Goal: Information Seeking & Learning: Learn about a topic

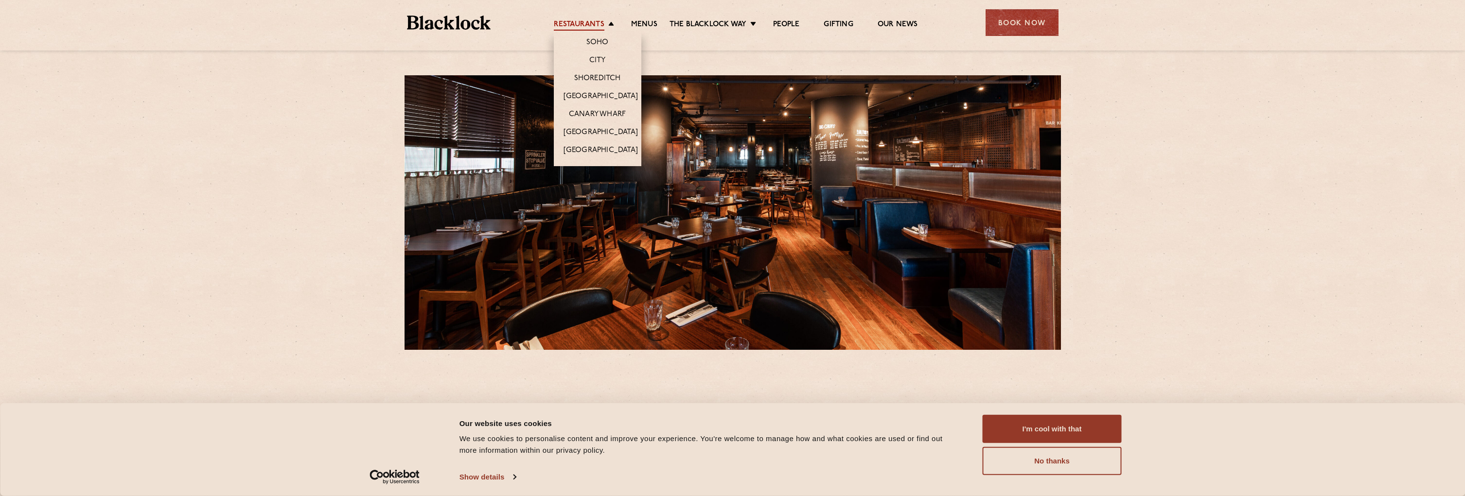
click at [602, 25] on link "Restaurants" at bounding box center [579, 25] width 51 height 11
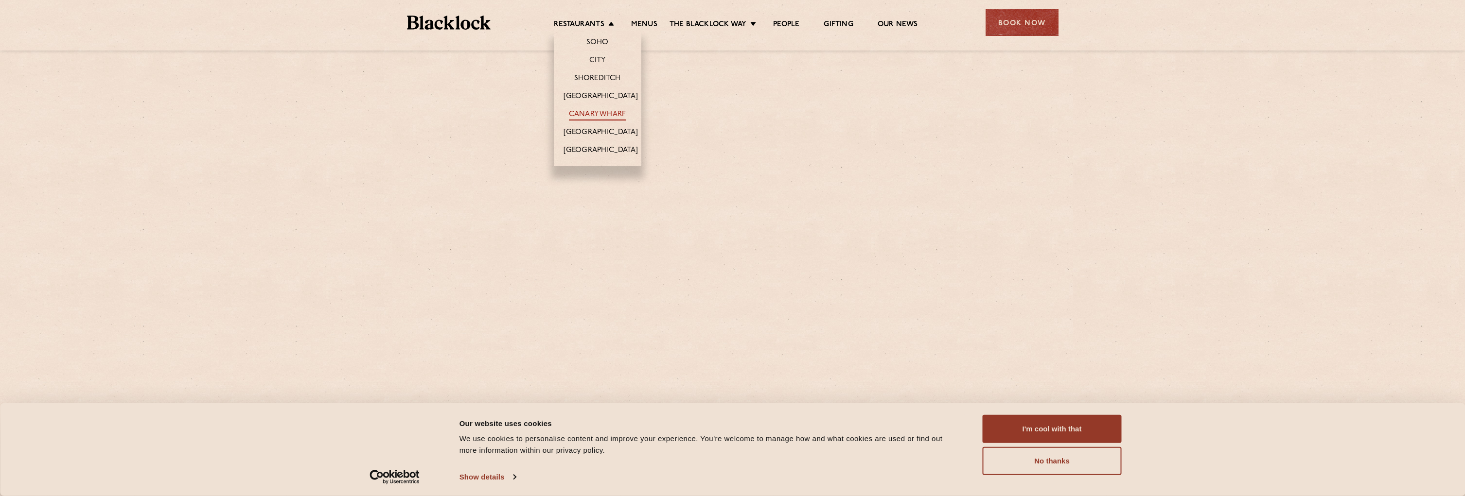
click at [595, 110] on link "Canary Wharf" at bounding box center [597, 115] width 57 height 11
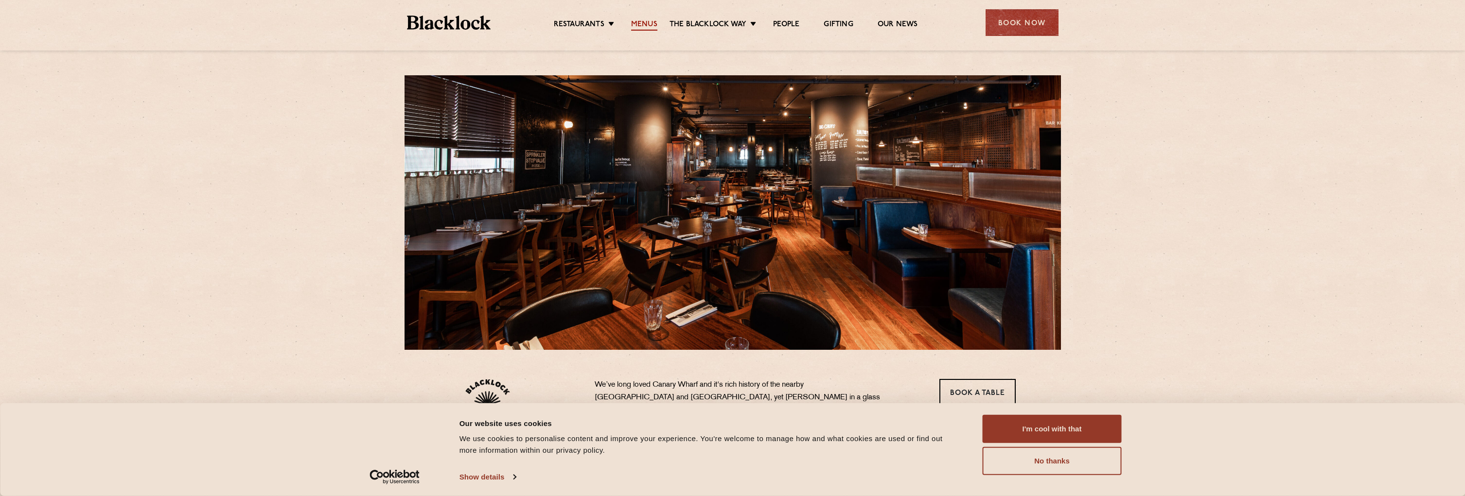
click at [655, 23] on link "Menus" at bounding box center [644, 25] width 26 height 11
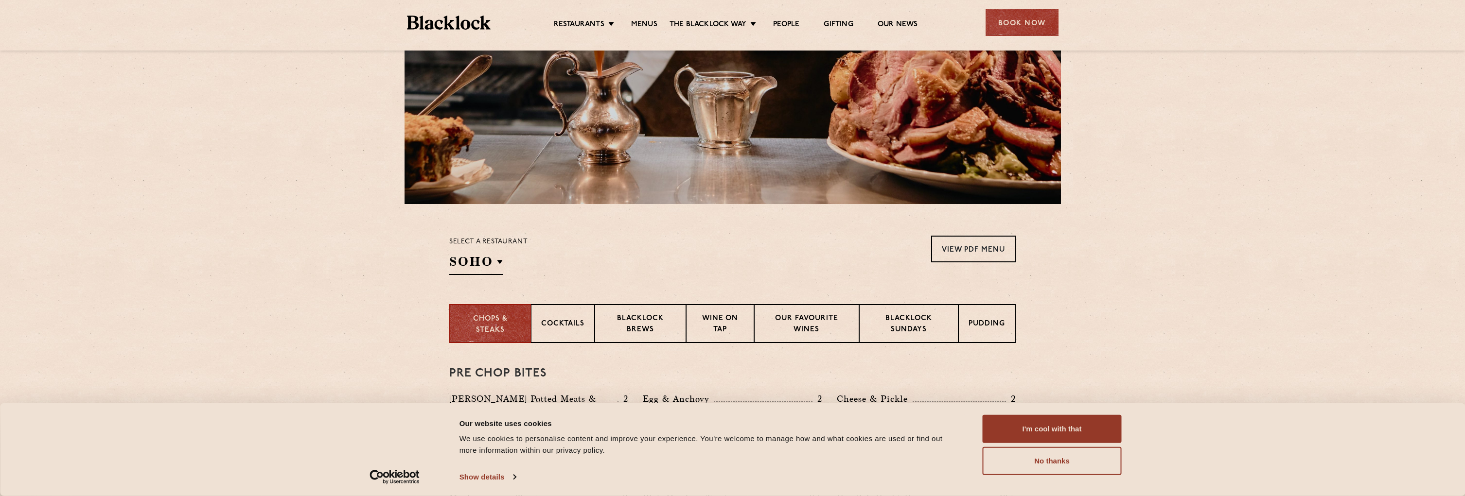
scroll to position [194, 0]
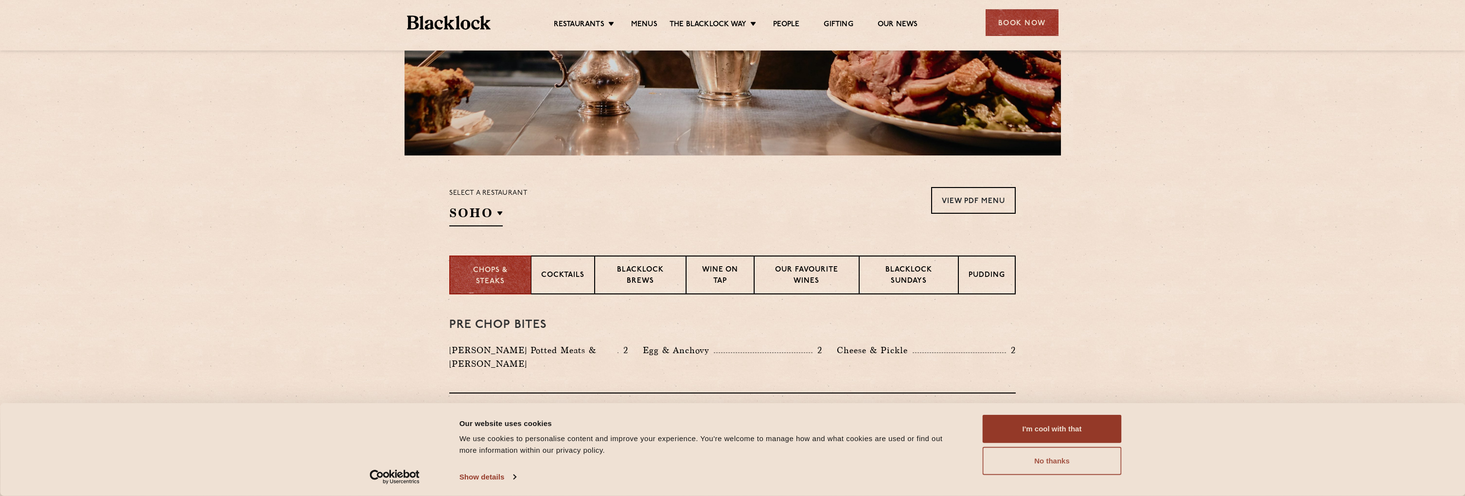
click at [1059, 458] on button "No thanks" at bounding box center [1052, 461] width 139 height 28
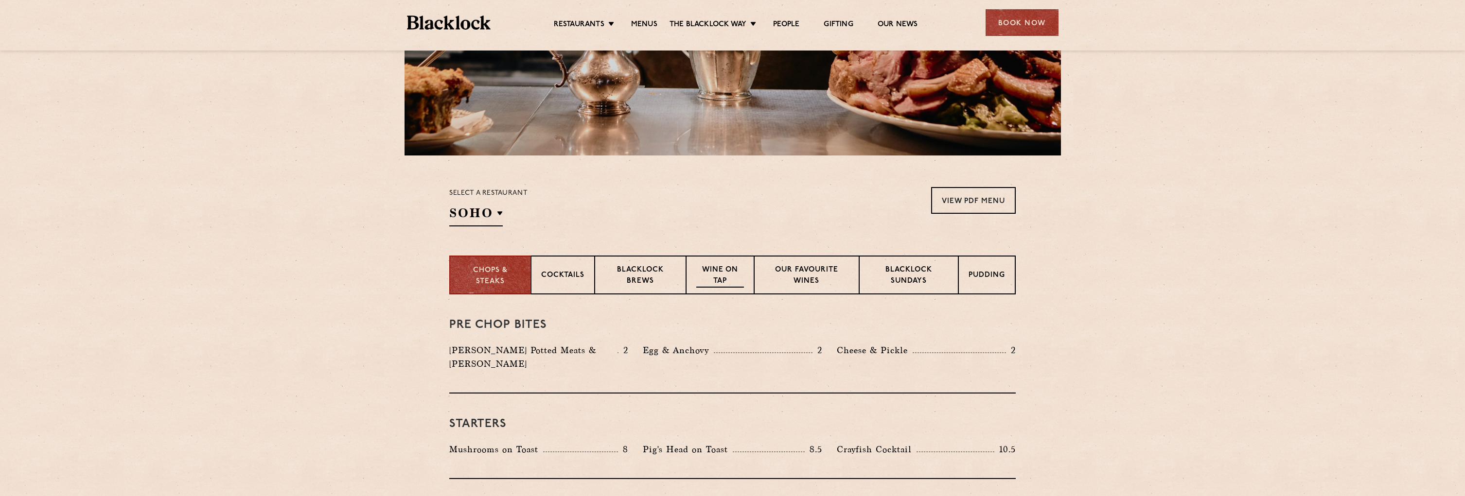
click at [706, 263] on div "Wine on Tap" at bounding box center [720, 275] width 68 height 39
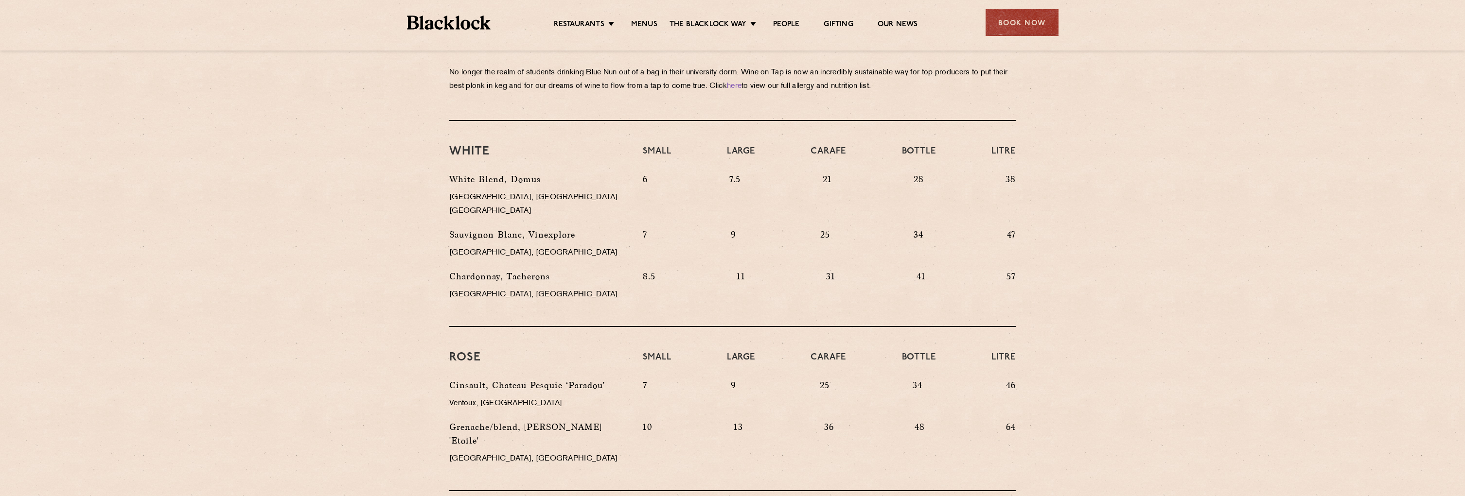
scroll to position [278, 0]
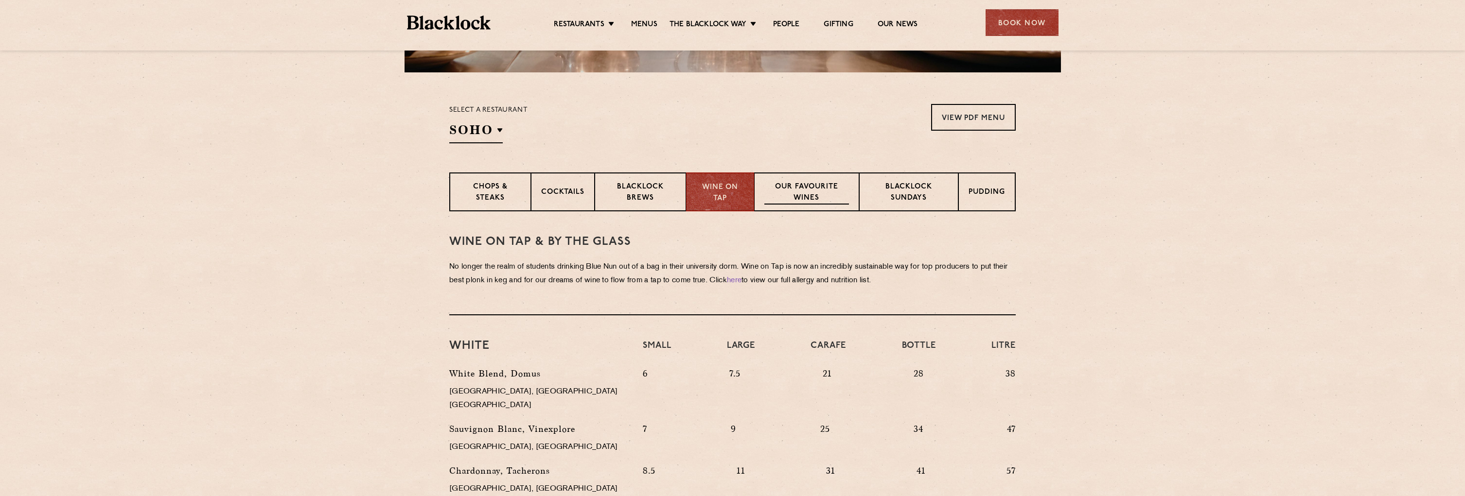
click at [815, 193] on p "Our favourite wines" at bounding box center [806, 193] width 84 height 23
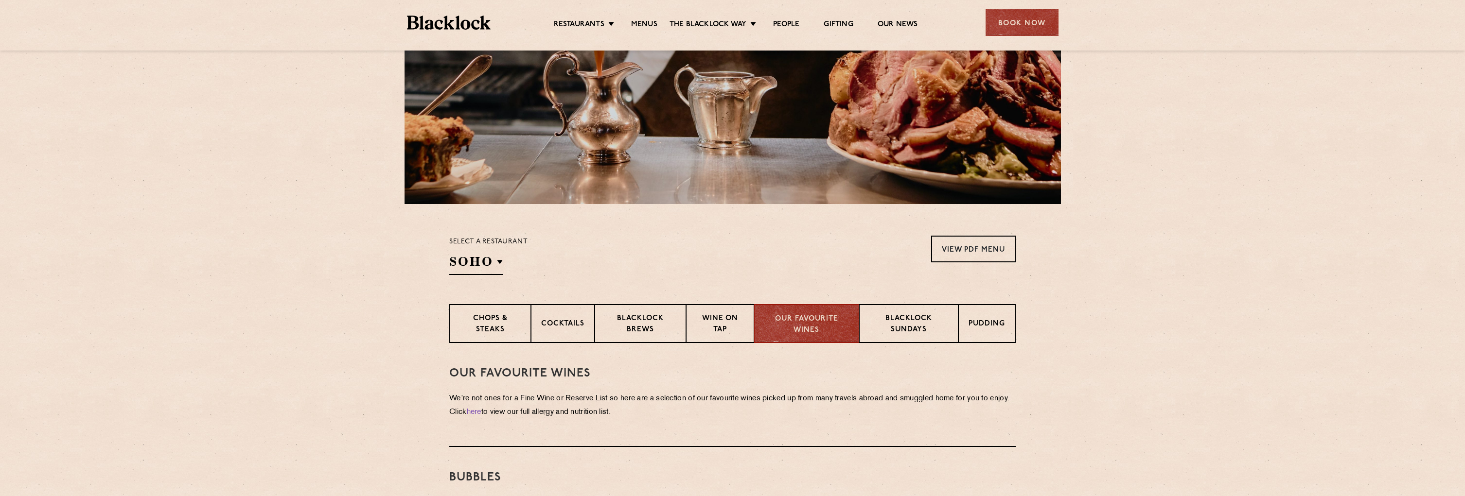
scroll to position [243, 0]
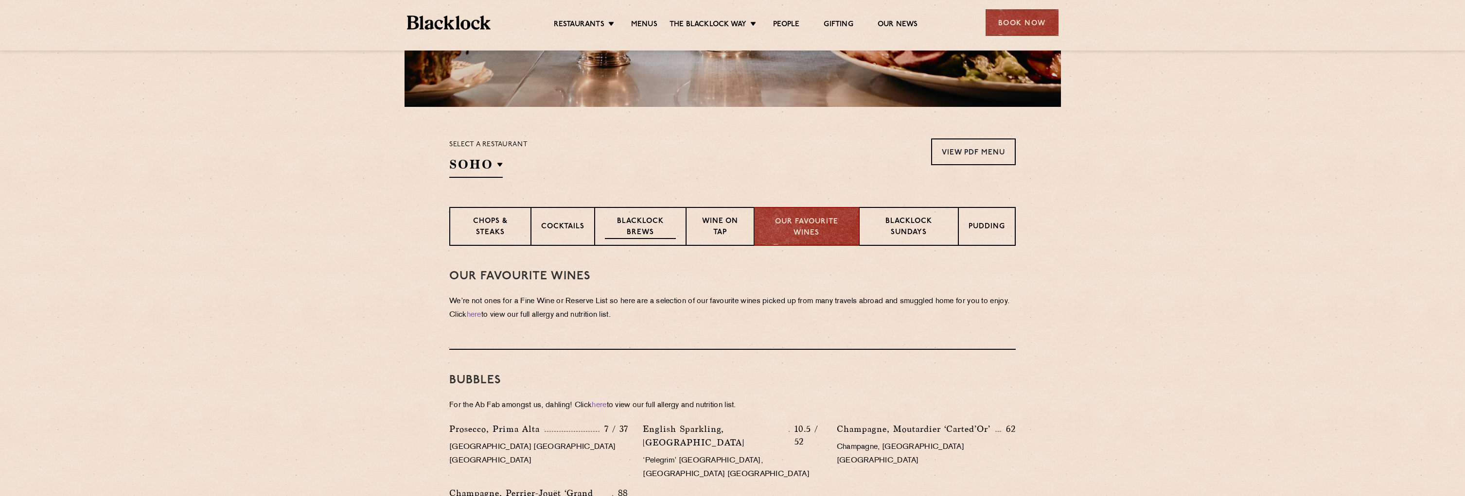
click at [636, 223] on p "Blacklock Brews" at bounding box center [640, 227] width 71 height 23
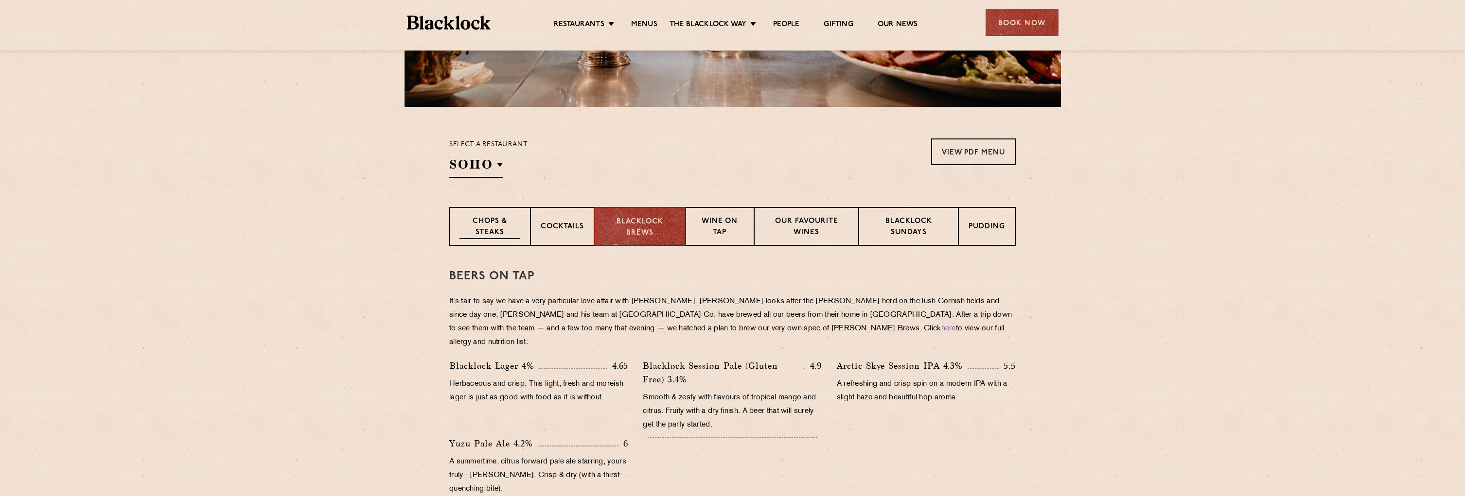
click at [488, 223] on p "Chops & Steaks" at bounding box center [489, 227] width 61 height 23
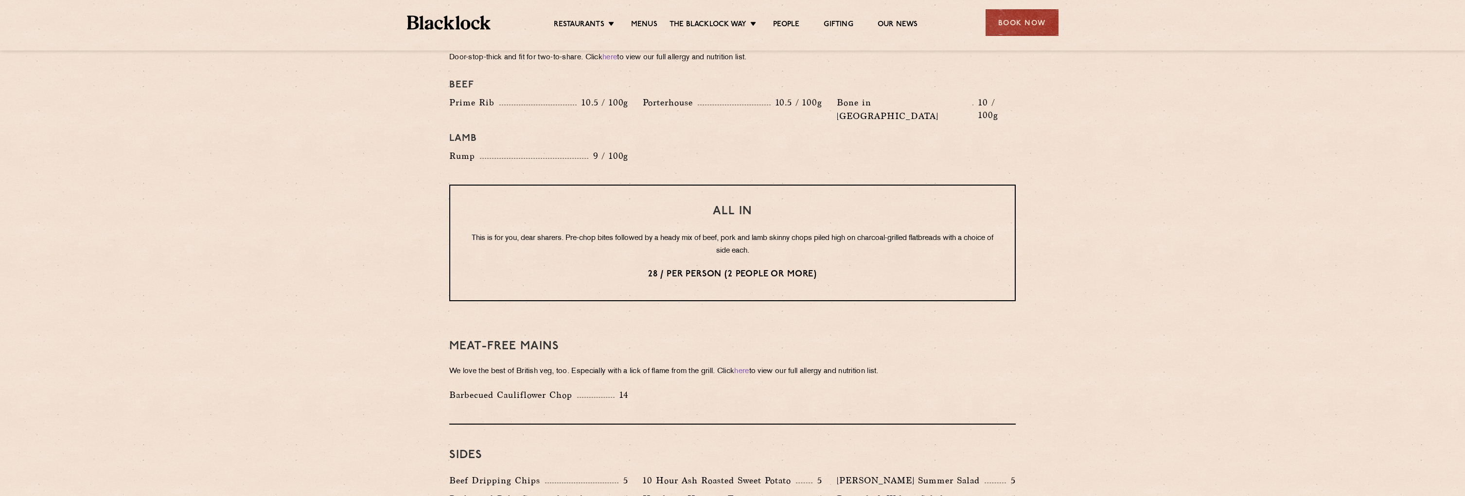
scroll to position [827, 0]
